Goal: Navigation & Orientation: Understand site structure

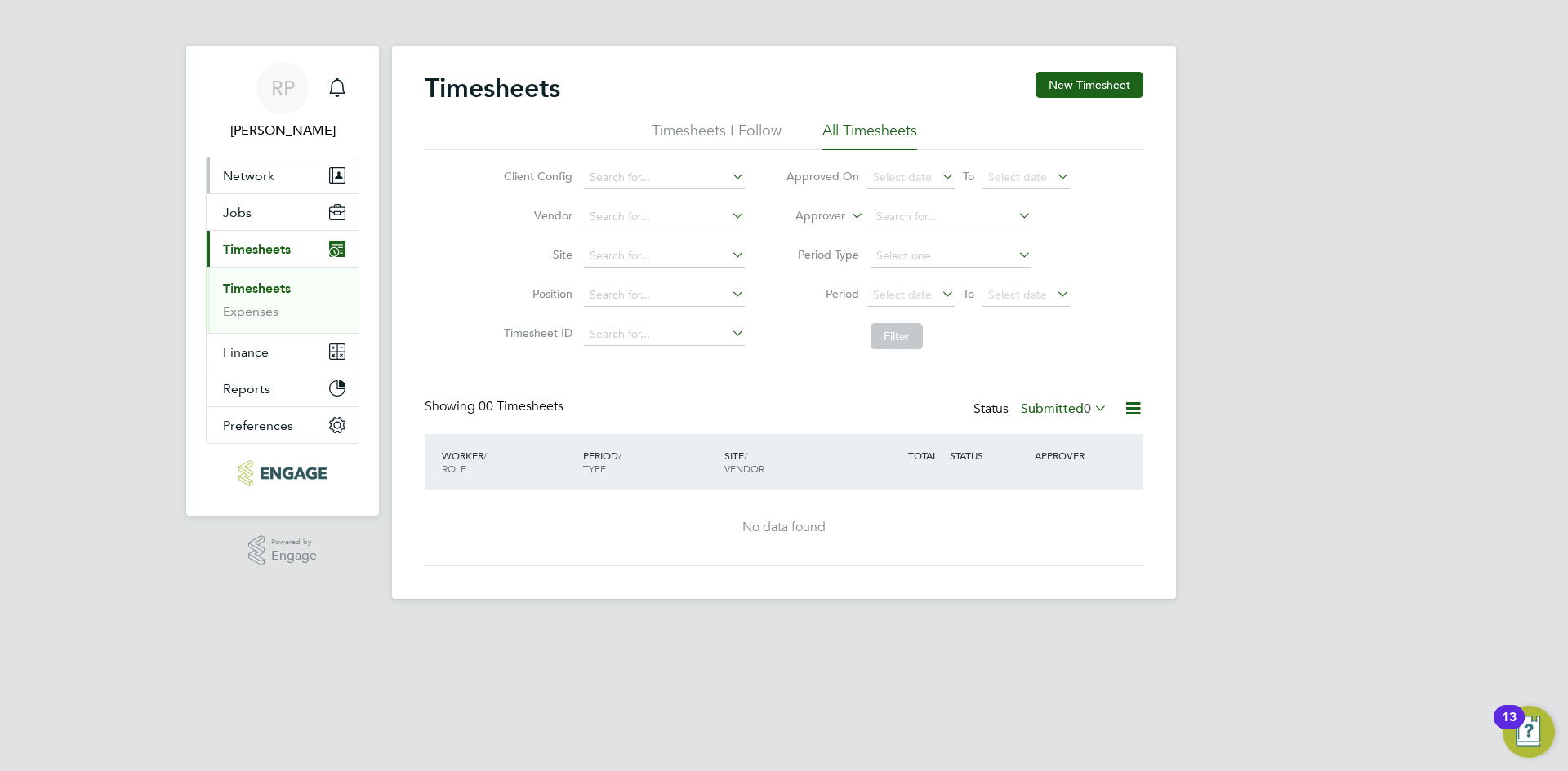
click at [247, 176] on span "Network" at bounding box center [248, 175] width 51 height 15
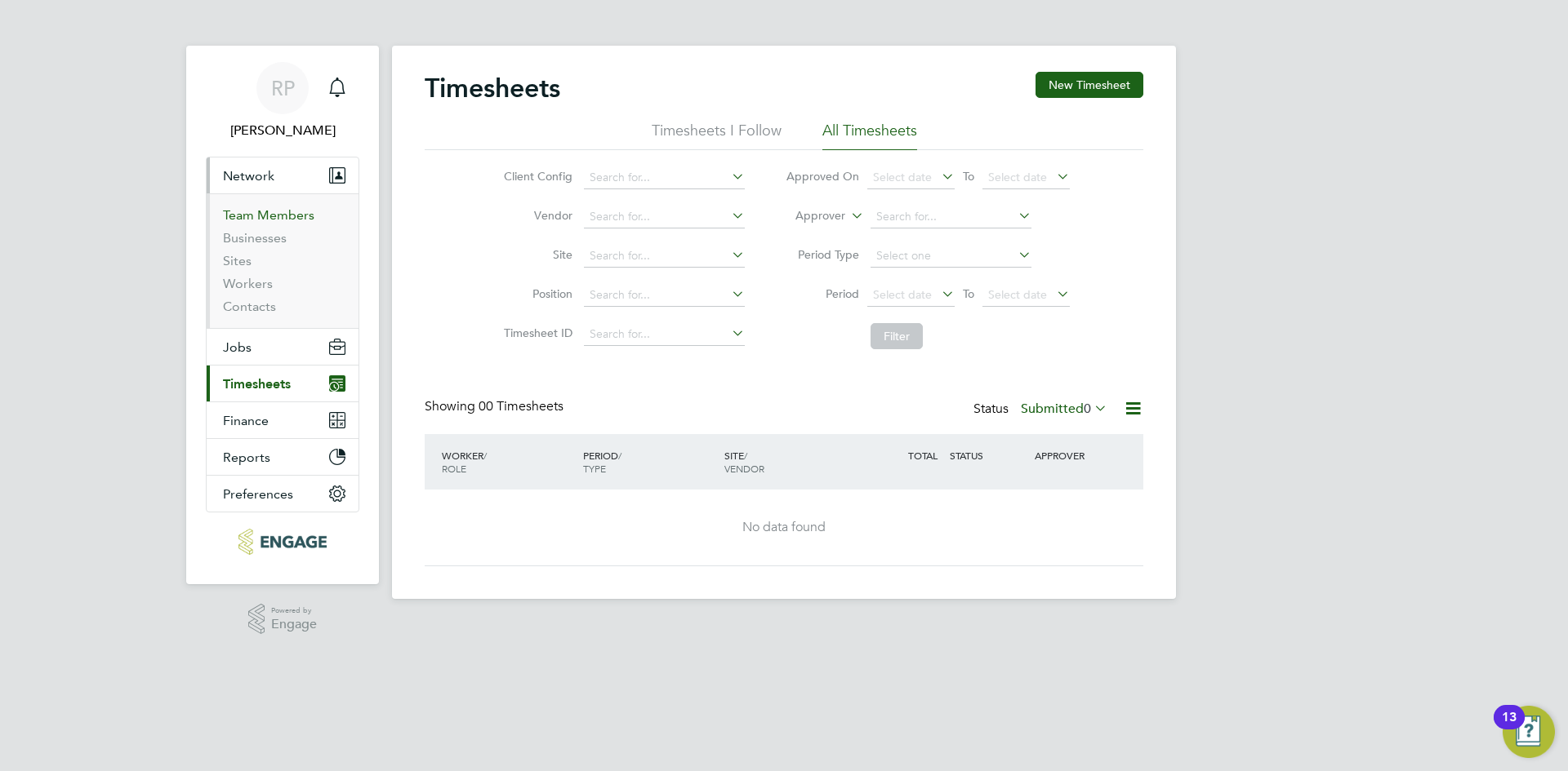
click at [245, 217] on link "Team Members" at bounding box center [268, 215] width 91 height 15
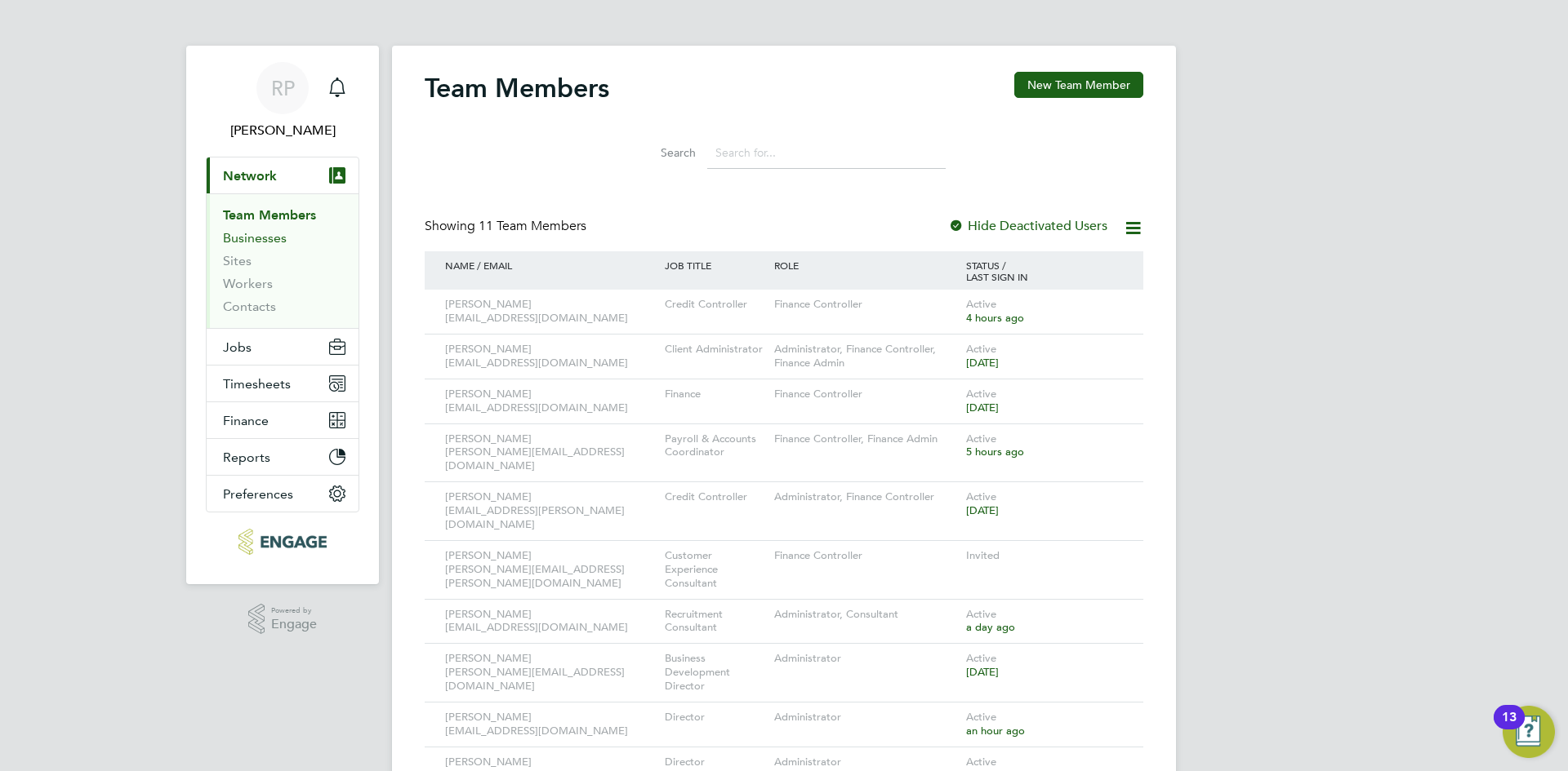
click at [251, 233] on link "Businesses" at bounding box center [254, 237] width 64 height 15
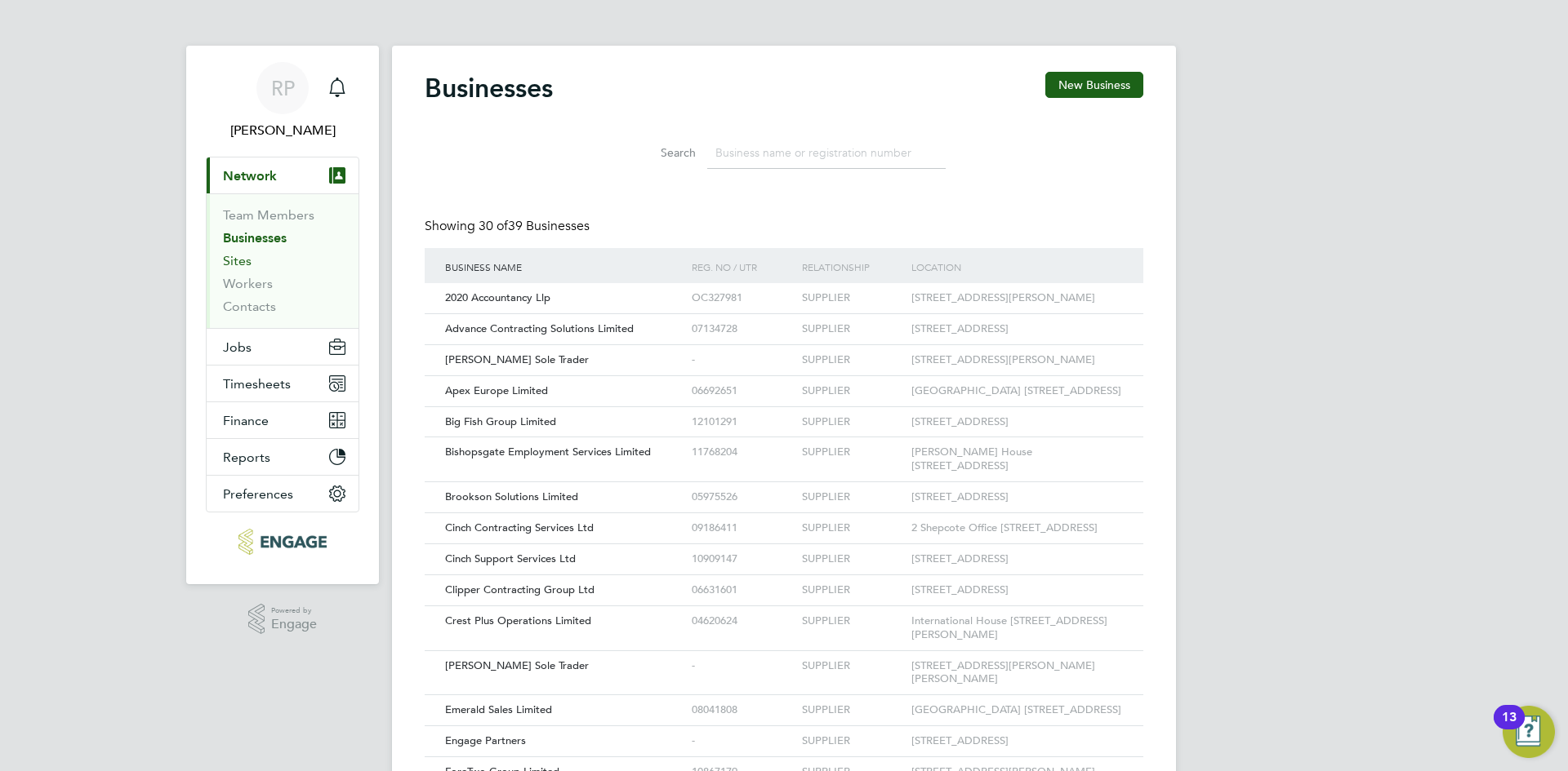
click at [223, 258] on link "Sites" at bounding box center [237, 260] width 29 height 15
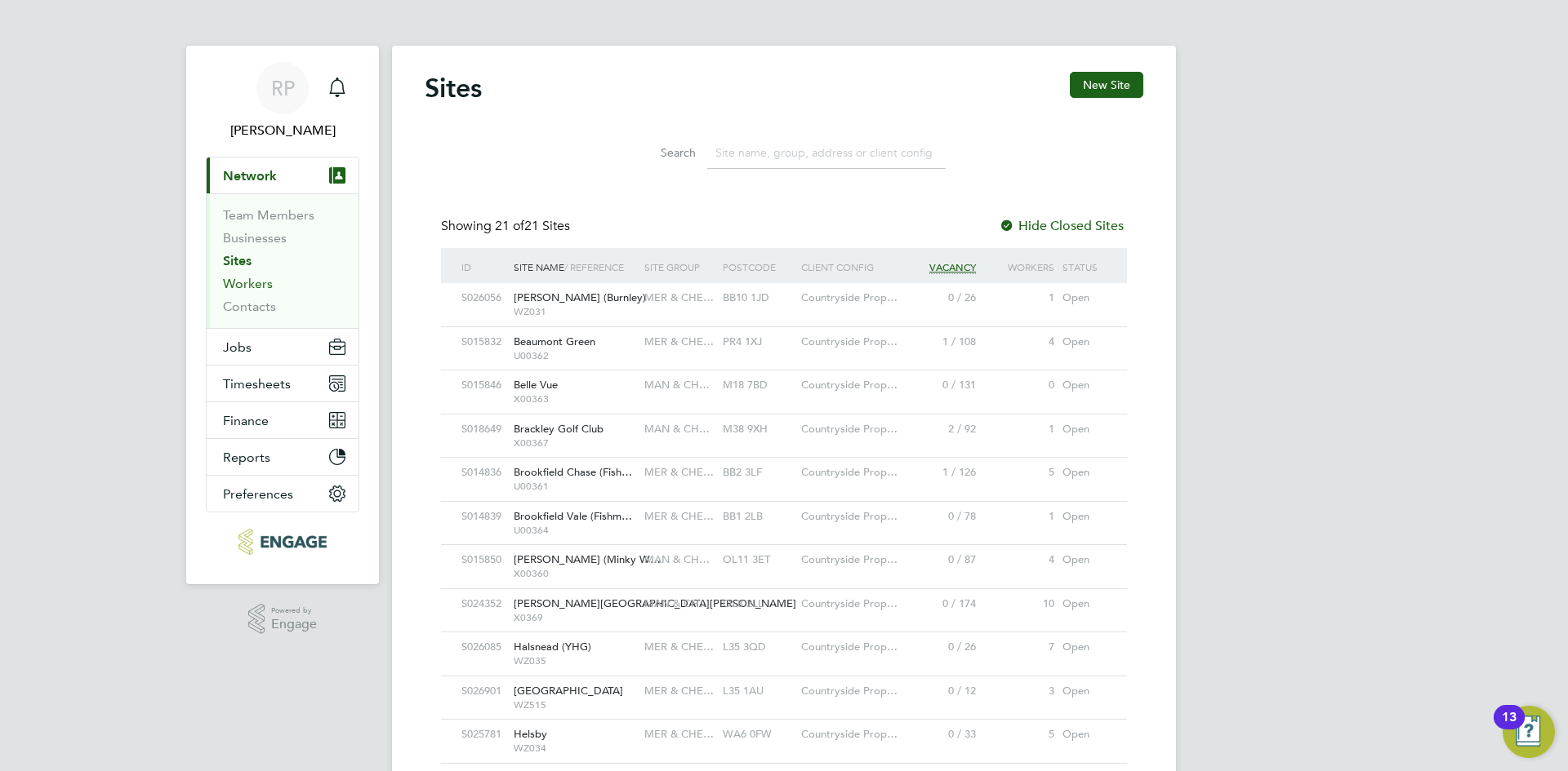
click at [229, 281] on link "Workers" at bounding box center [248, 283] width 50 height 15
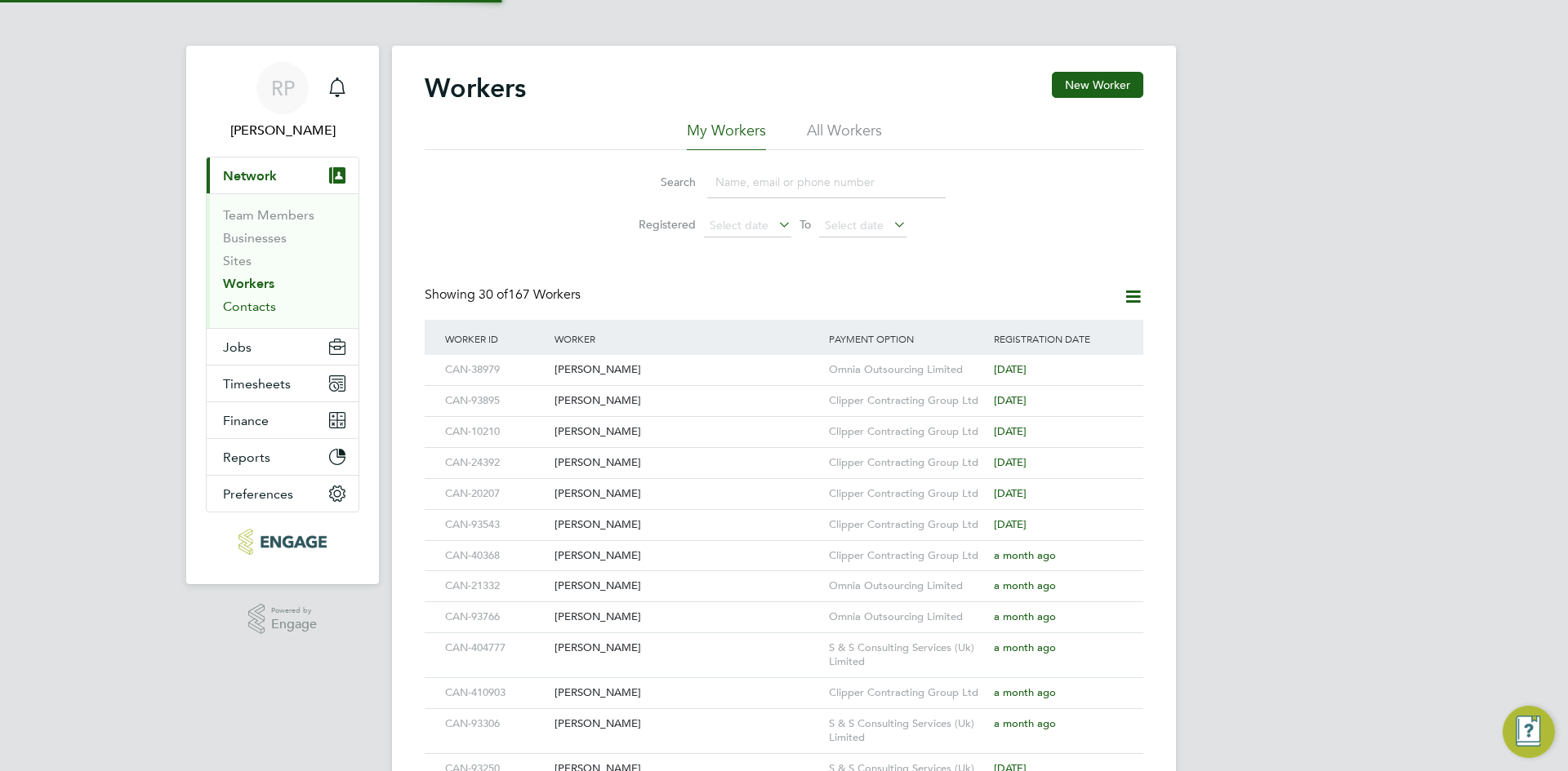
click at [233, 305] on link "Contacts" at bounding box center [249, 306] width 53 height 15
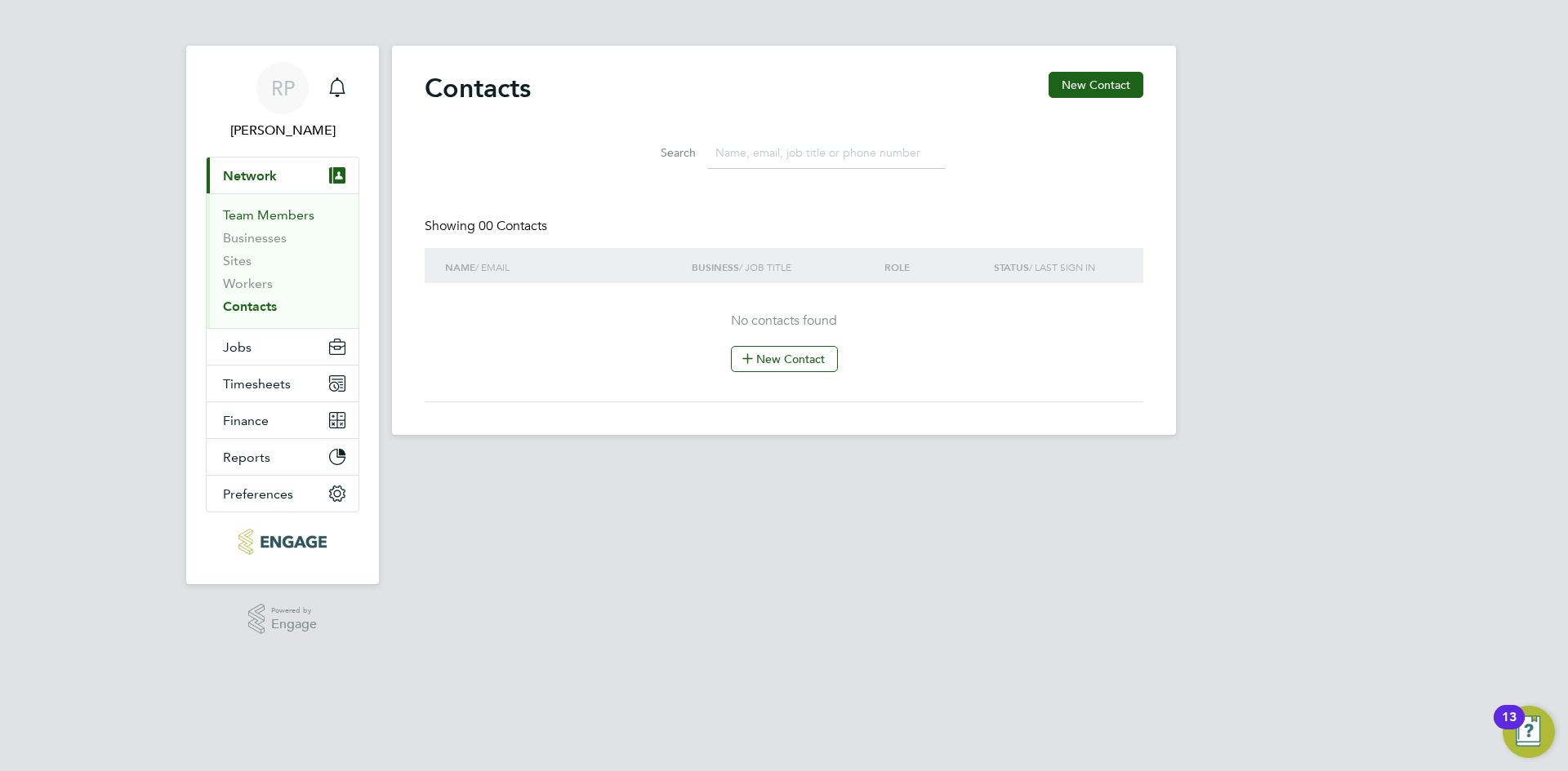
click at [243, 212] on link "Team Members" at bounding box center [268, 215] width 91 height 15
